Goal: Task Accomplishment & Management: Manage account settings

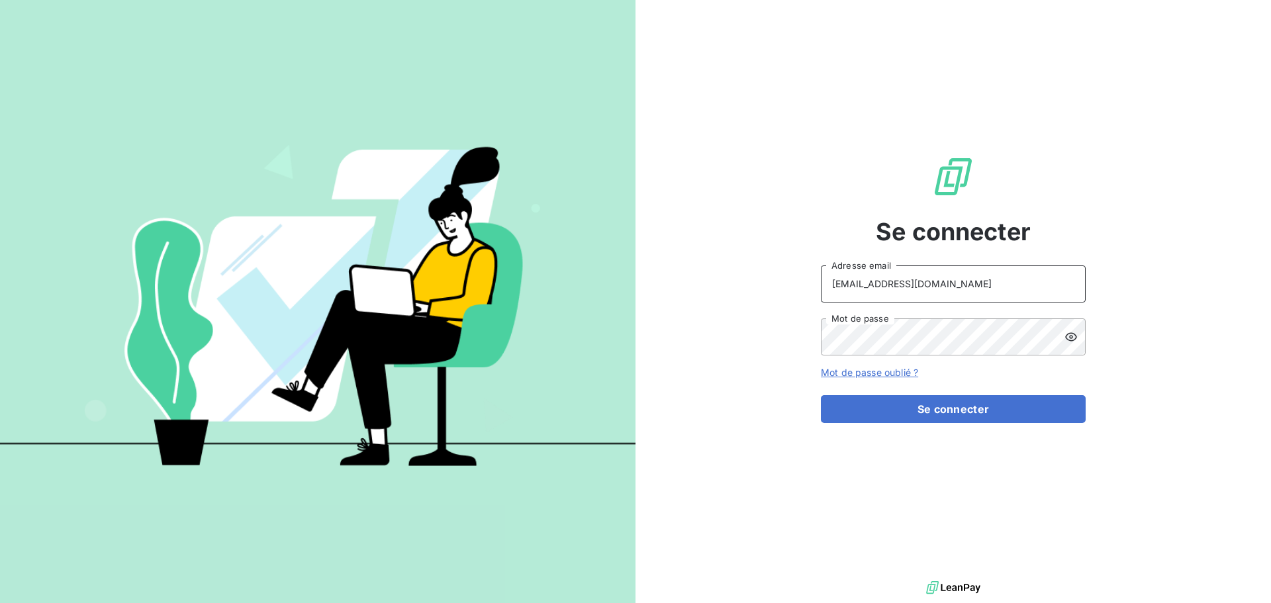
click at [998, 301] on input "[EMAIL_ADDRESS][DOMAIN_NAME]" at bounding box center [953, 284] width 265 height 37
click at [932, 286] on input "[EMAIL_ADDRESS][DOMAIN_NAME]" at bounding box center [953, 284] width 265 height 37
type input "[EMAIL_ADDRESS][DOMAIN_NAME]"
click at [956, 413] on button "Se connecter" at bounding box center [953, 409] width 265 height 28
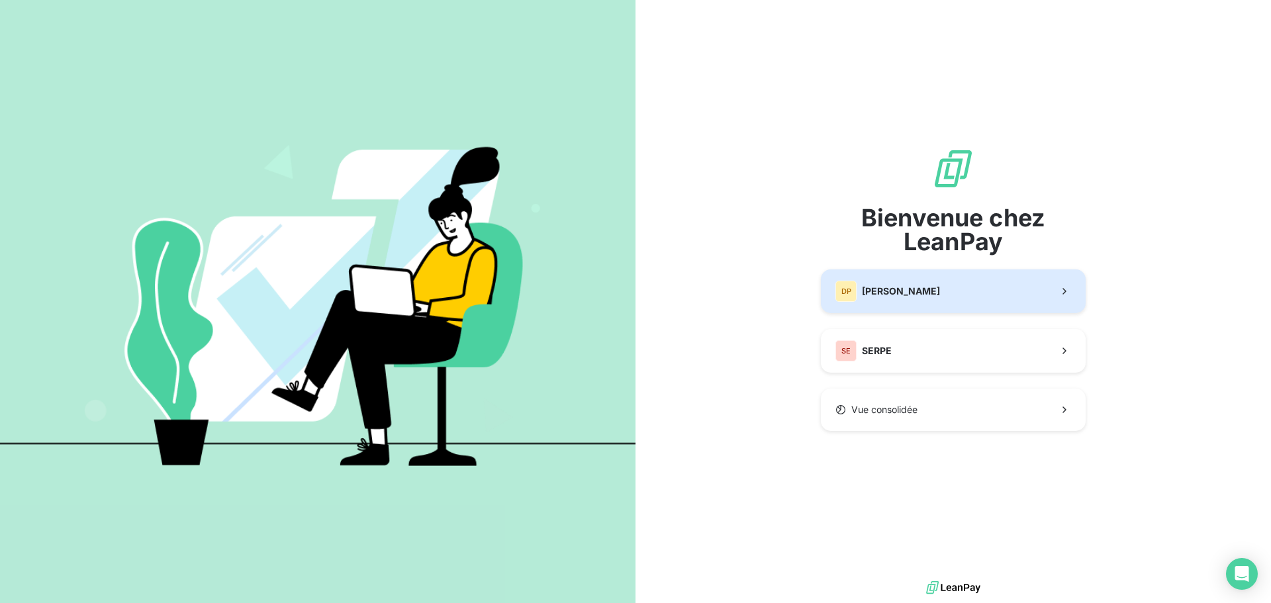
click at [940, 294] on span "[PERSON_NAME]" at bounding box center [901, 291] width 78 height 13
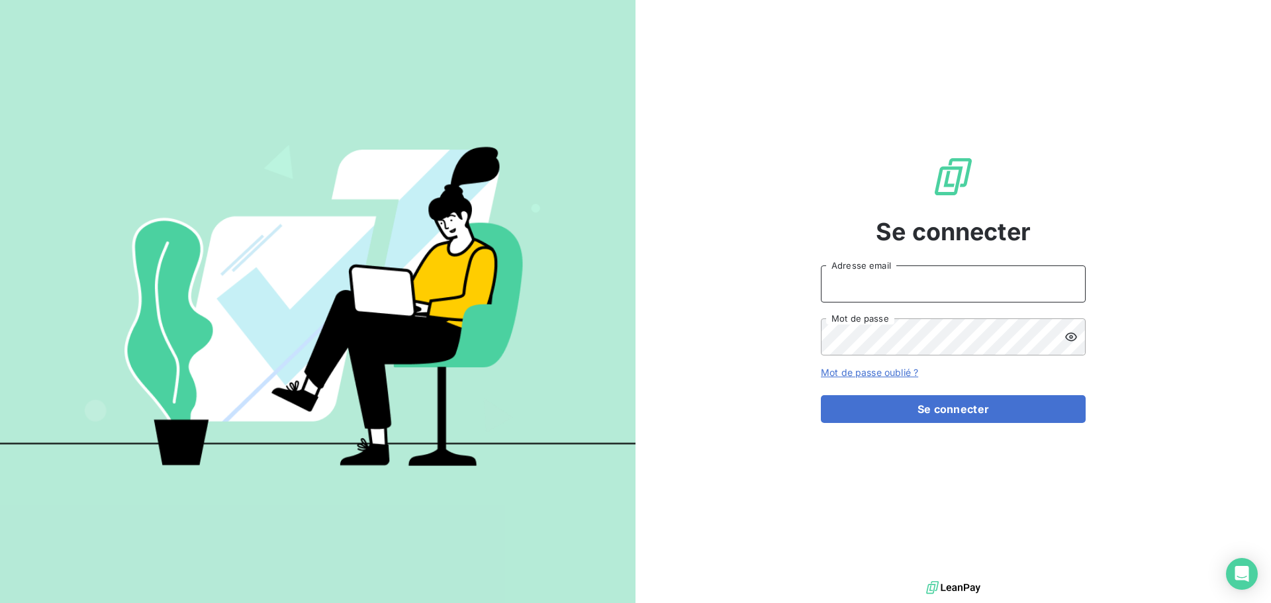
type input "[EMAIL_ADDRESS][DOMAIN_NAME]"
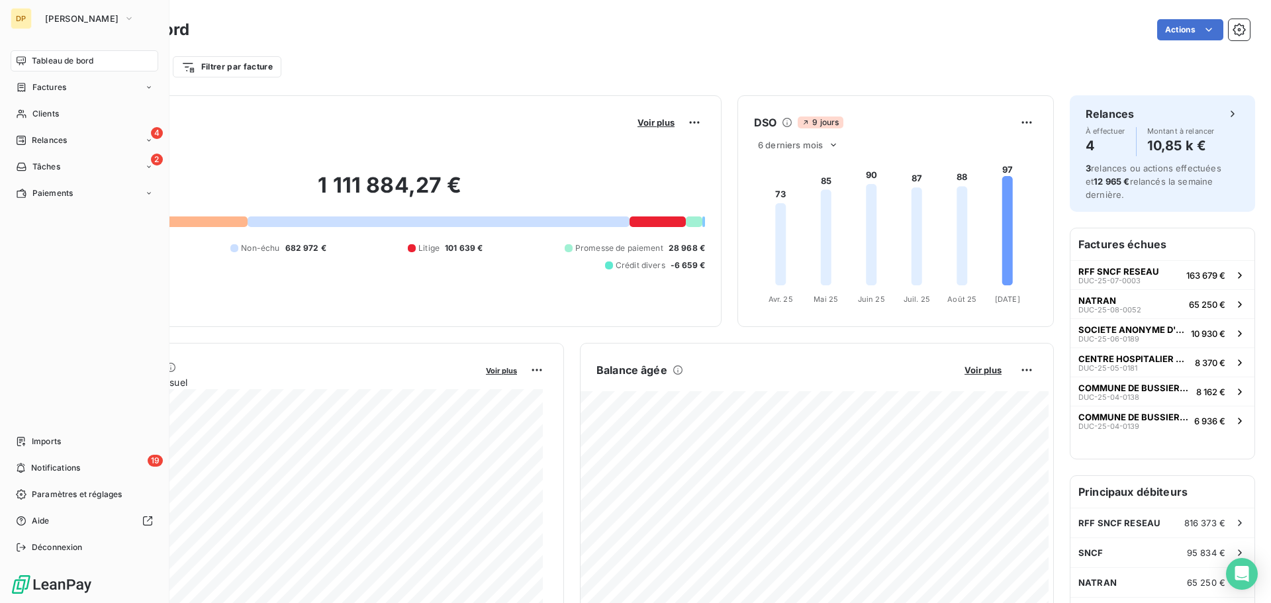
click at [79, 100] on nav "Tableau de bord Factures Clients 4 Relances 2 Tâches Paiements" at bounding box center [85, 127] width 148 height 154
click at [77, 116] on div "Clients" at bounding box center [85, 113] width 148 height 21
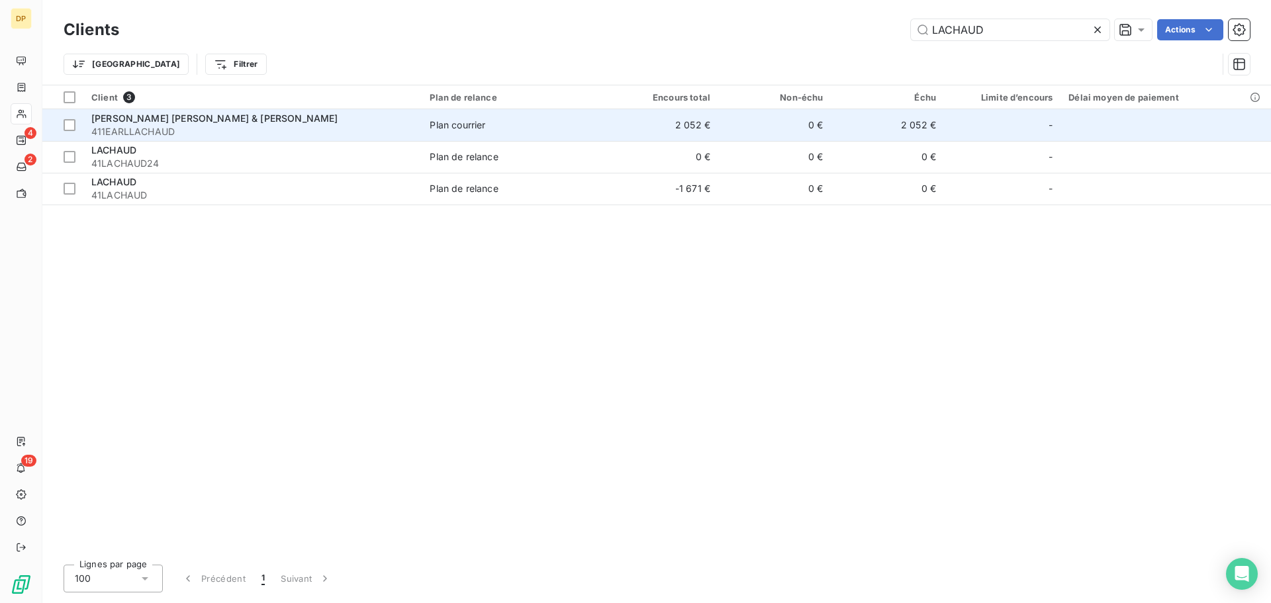
type input "LACHAUD"
click at [330, 124] on div "[PERSON_NAME] [PERSON_NAME] & [PERSON_NAME]" at bounding box center [252, 118] width 322 height 13
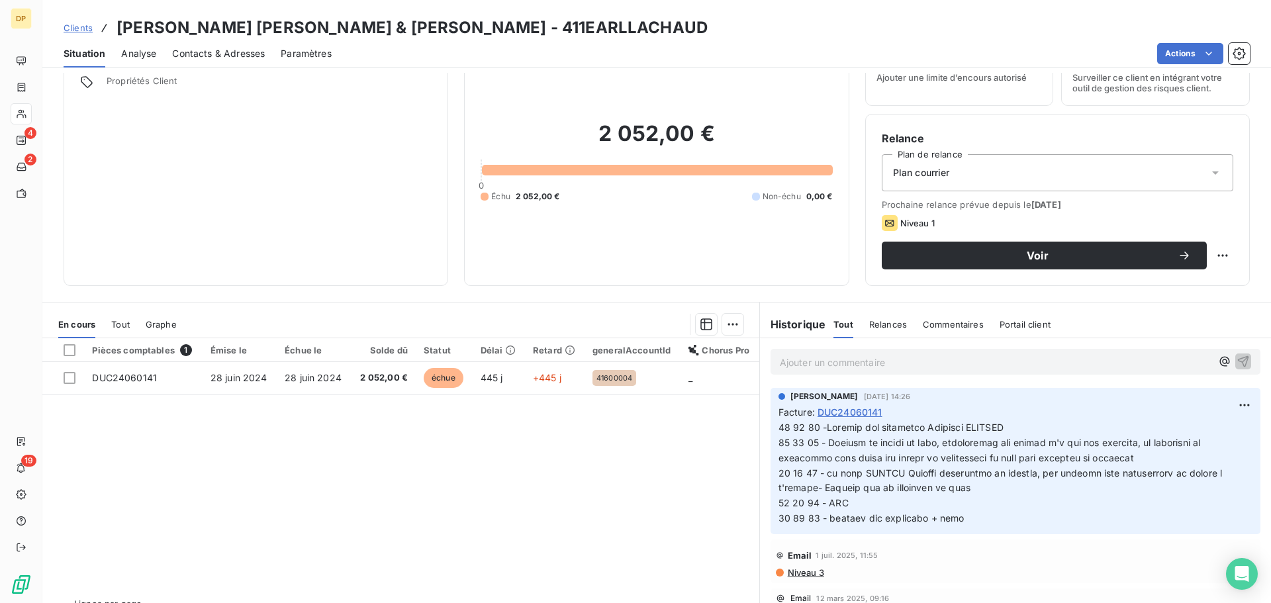
scroll to position [89, 0]
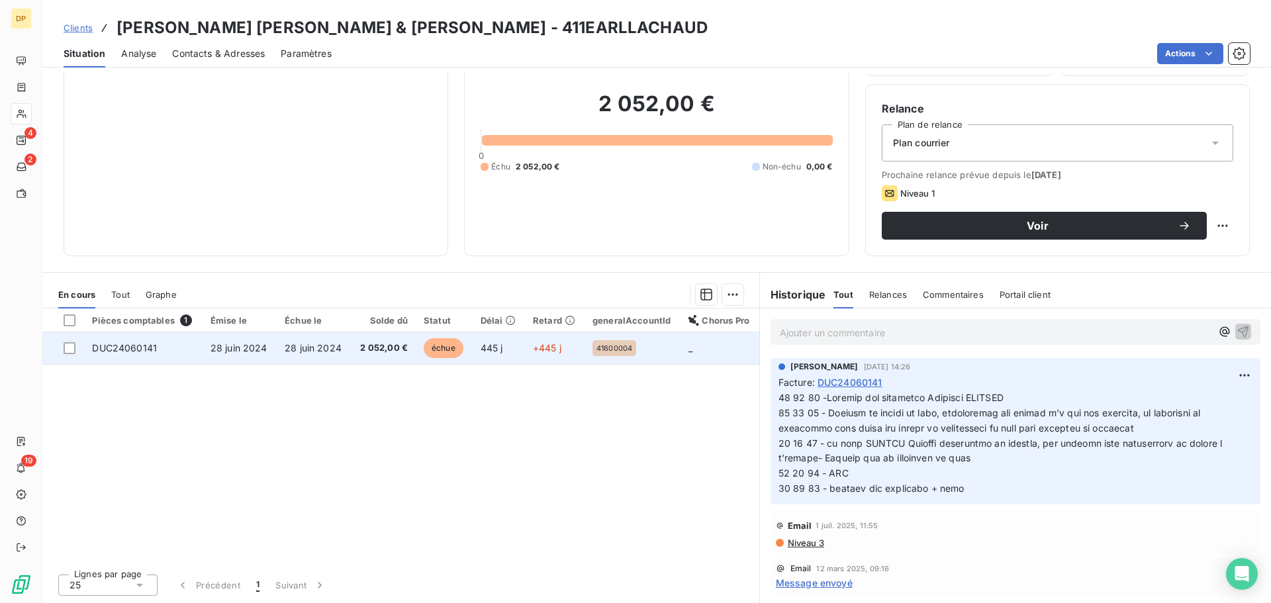
click at [332, 357] on td "28 juin 2024" at bounding box center [314, 348] width 74 height 32
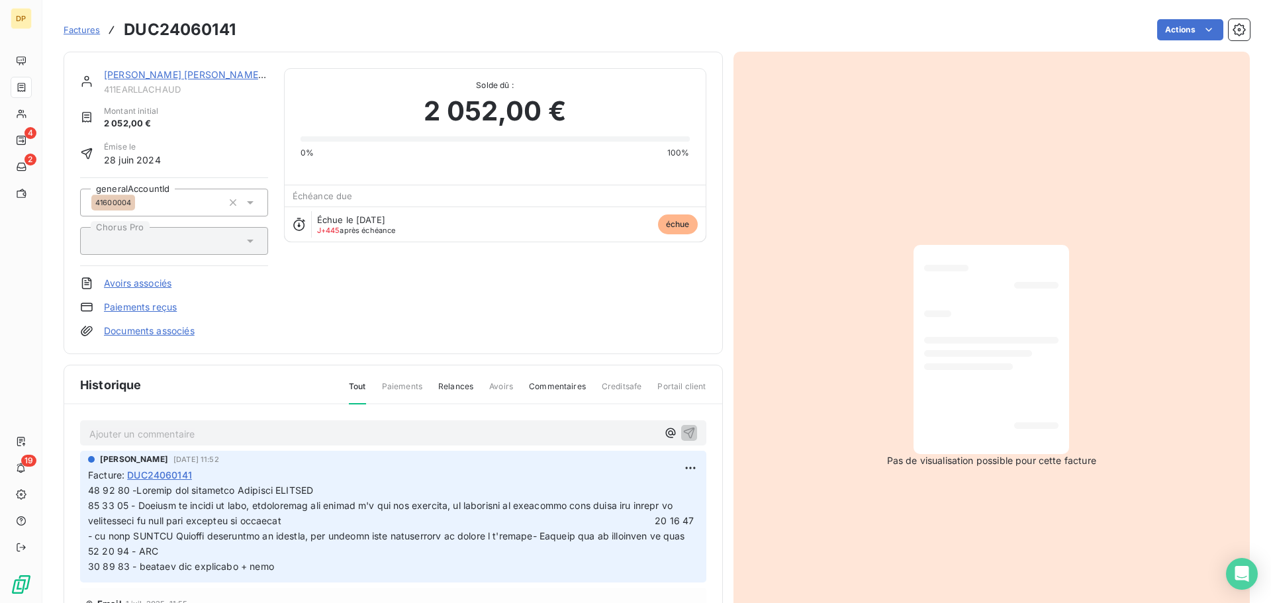
click at [209, 434] on p "Ajouter un commentaire ﻿" at bounding box center [373, 434] width 568 height 17
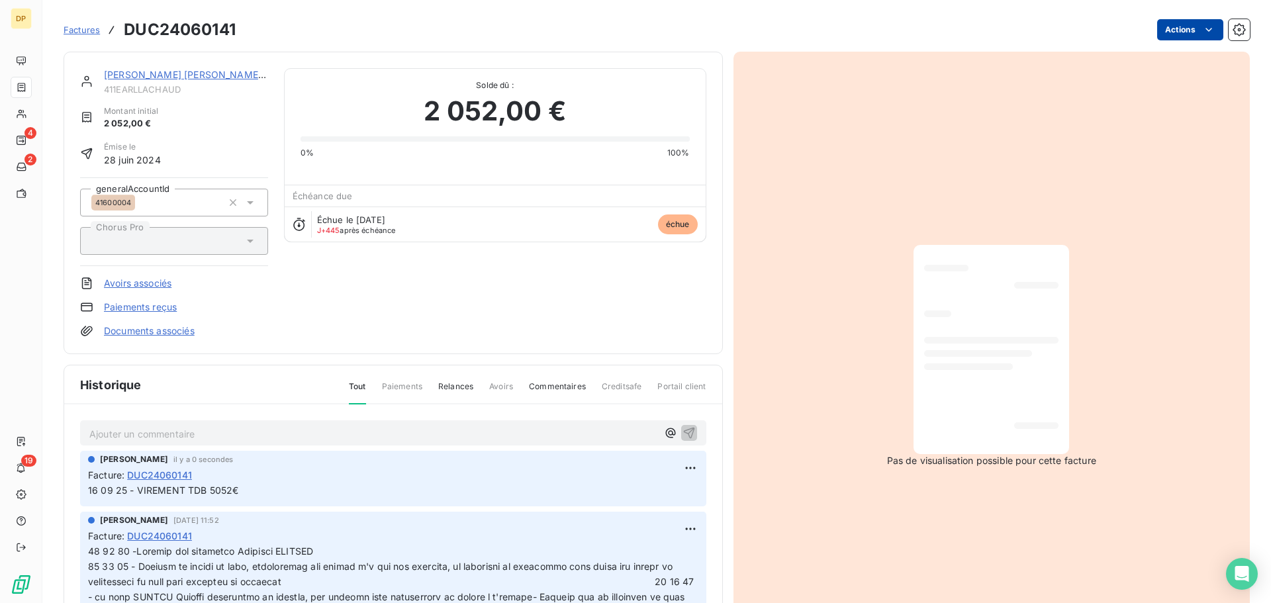
click at [1162, 26] on html "DP 4 2 19 Factures DUC24060141 Actions [PERSON_NAME] [PERSON_NAME] & JULIEN 411…" at bounding box center [635, 301] width 1271 height 603
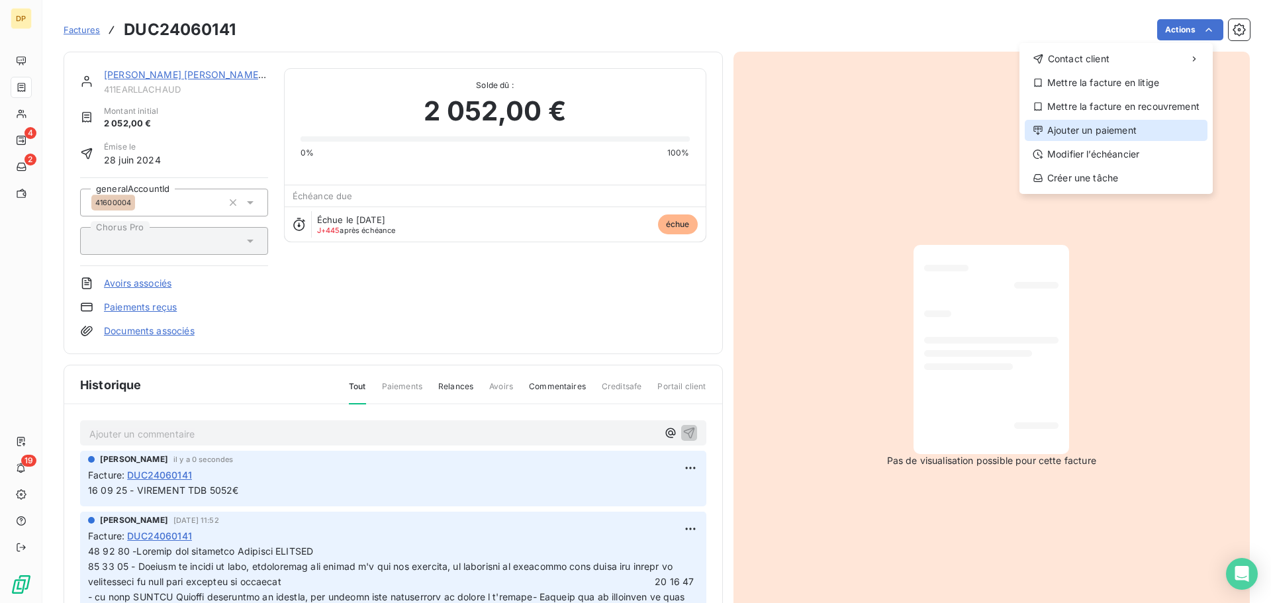
click at [1075, 134] on div "Ajouter un paiement" at bounding box center [1116, 130] width 183 height 21
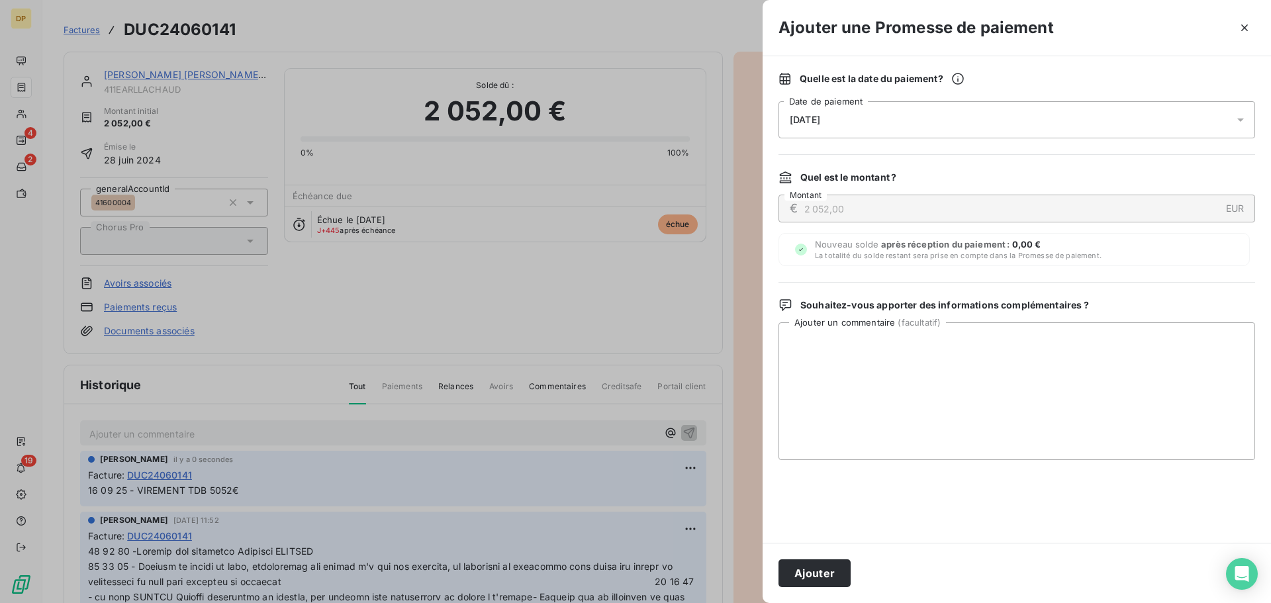
click at [904, 119] on div "[DATE]" at bounding box center [1017, 119] width 477 height 37
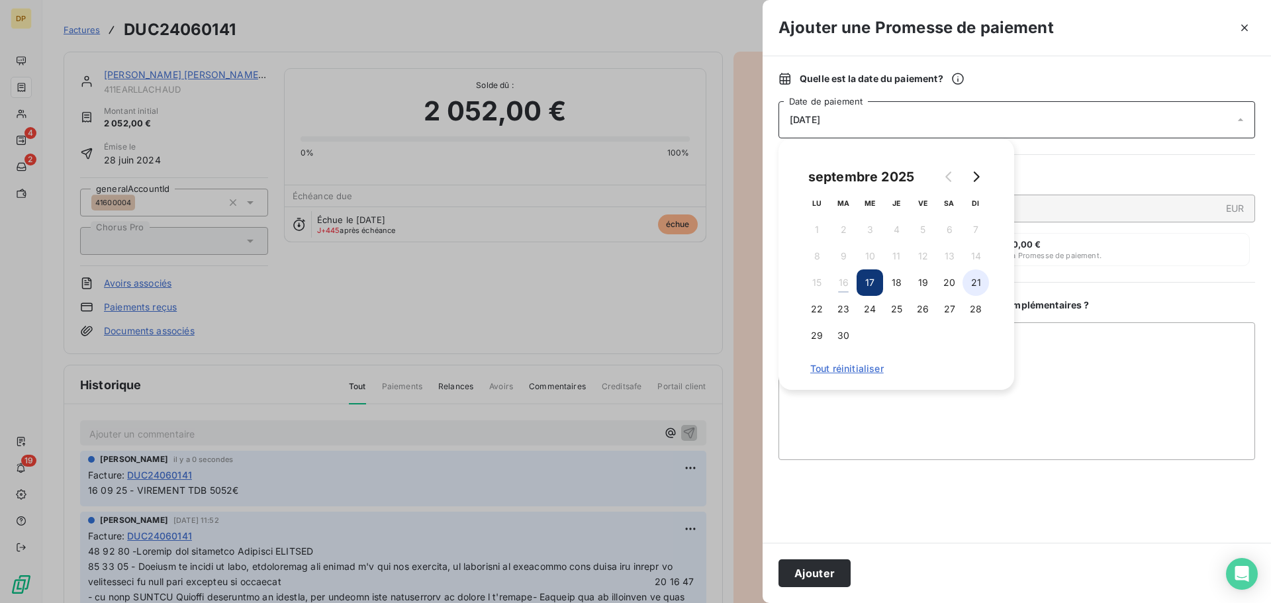
click at [969, 279] on button "21" at bounding box center [976, 283] width 26 height 26
click at [813, 562] on button "Ajouter" at bounding box center [815, 574] width 72 height 28
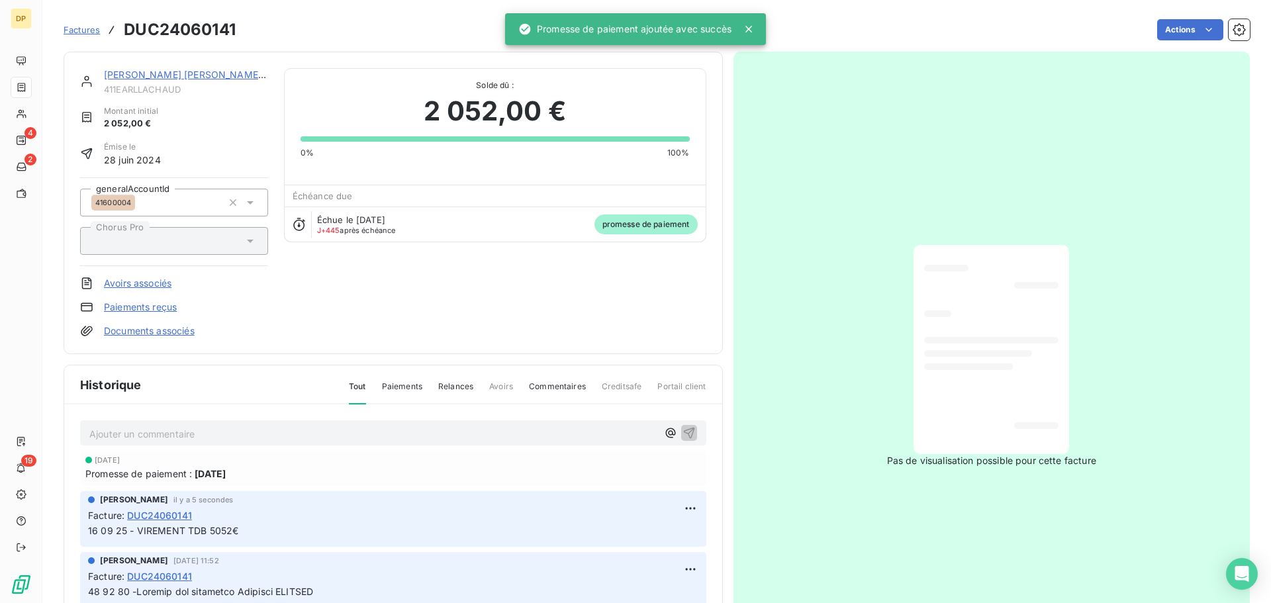
click at [147, 88] on span "411EARLLACHAUD" at bounding box center [186, 89] width 164 height 11
click at [147, 87] on span "411EARLLACHAUD" at bounding box center [186, 89] width 164 height 11
copy span "411EARLLACHAUD"
